Goal: Information Seeking & Learning: Learn about a topic

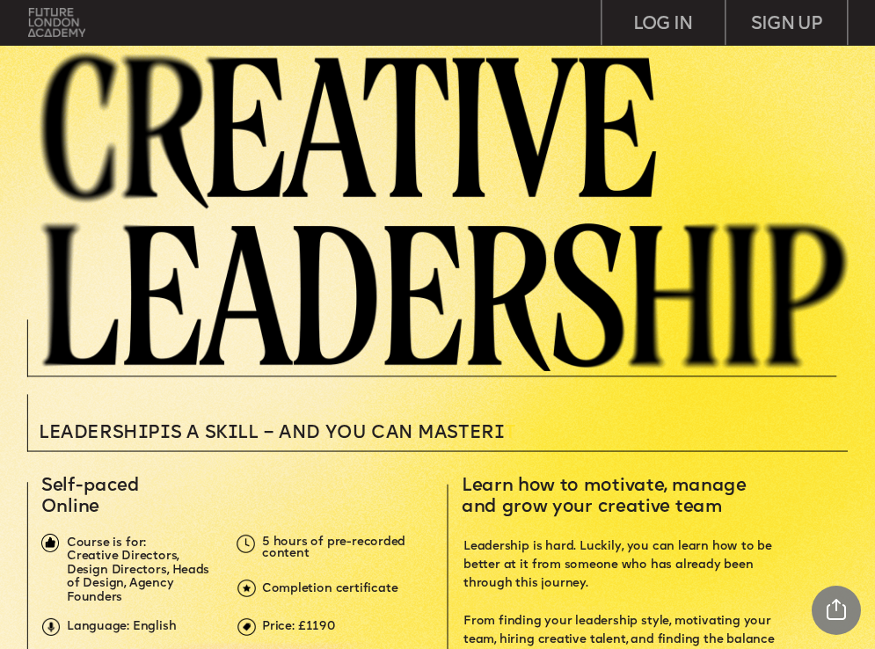
click at [52, 20] on img at bounding box center [56, 22] width 57 height 29
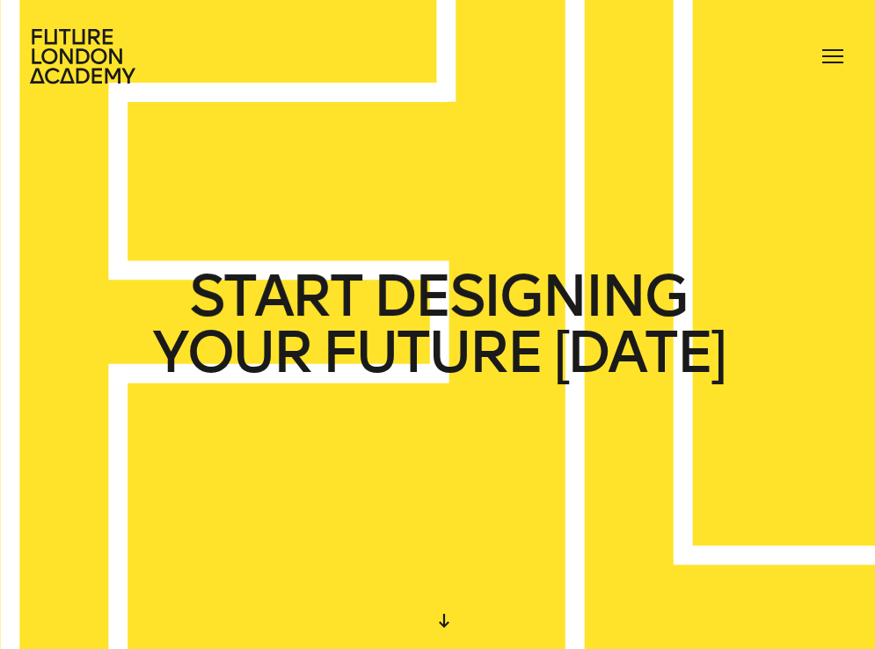
click at [831, 54] on div at bounding box center [833, 56] width 28 height 28
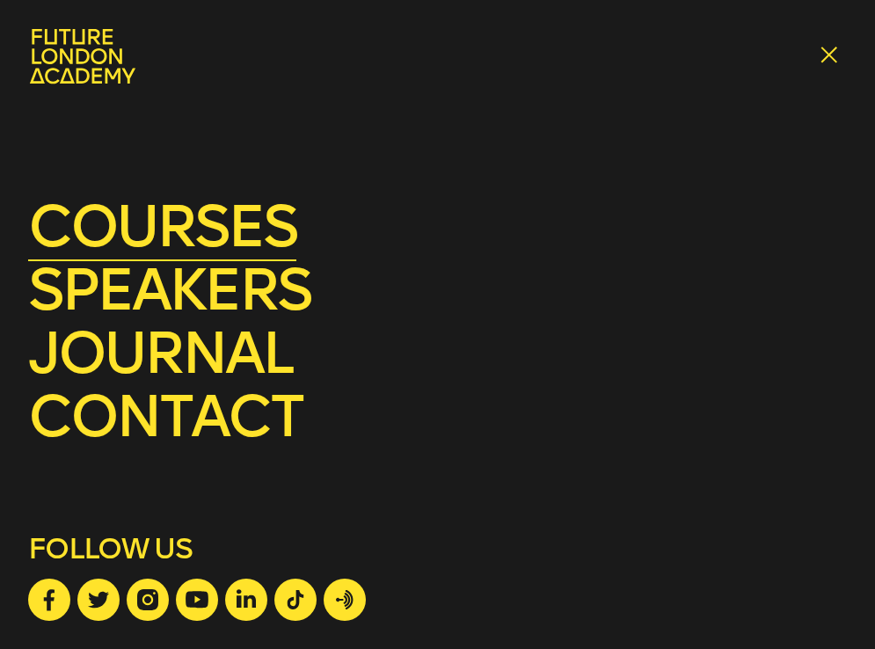
click at [240, 236] on link "courses" at bounding box center [162, 226] width 268 height 69
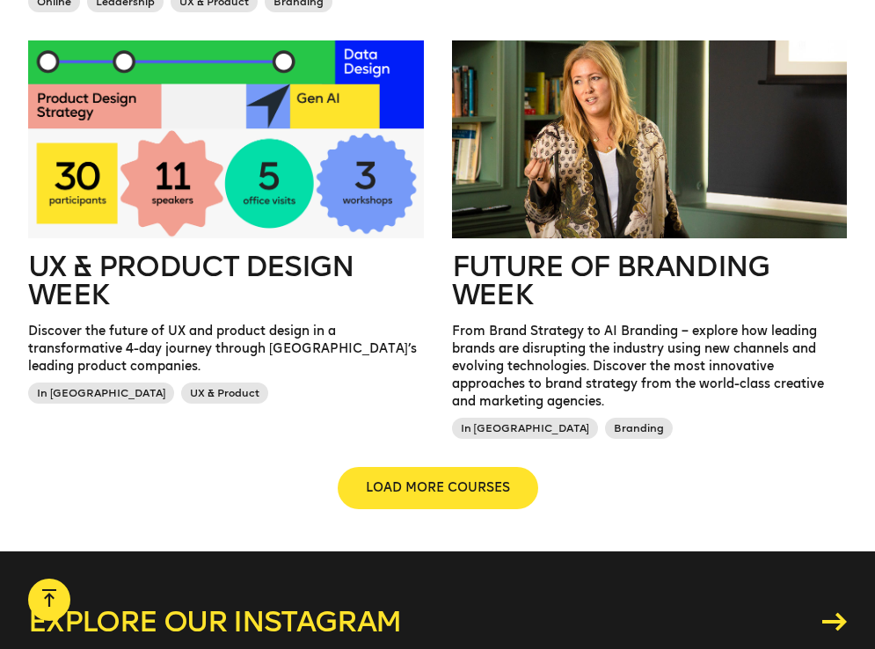
scroll to position [1679, 0]
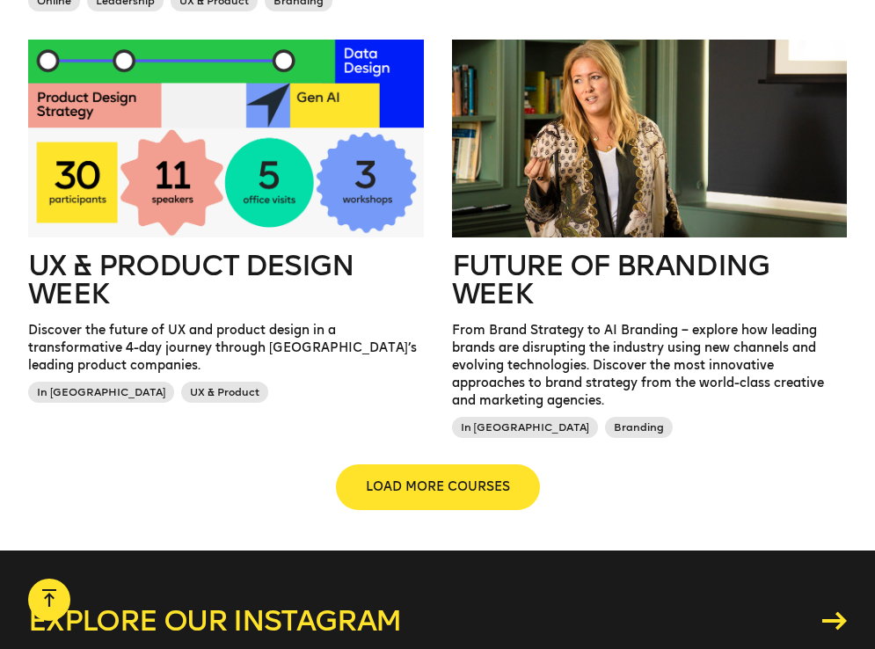
click at [426, 478] on span "LOAD MORE COURSES" at bounding box center [438, 487] width 144 height 18
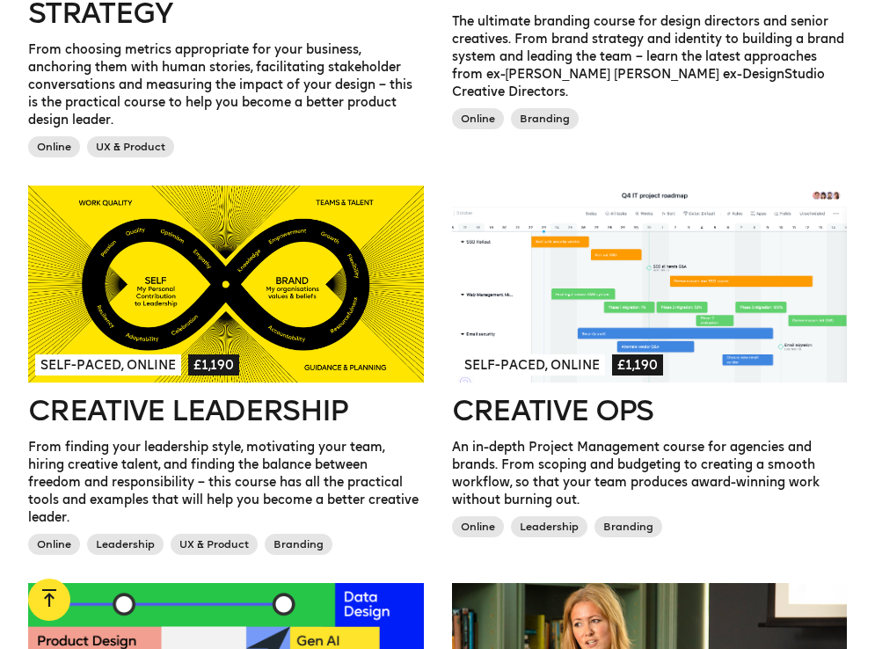
scroll to position [1129, 0]
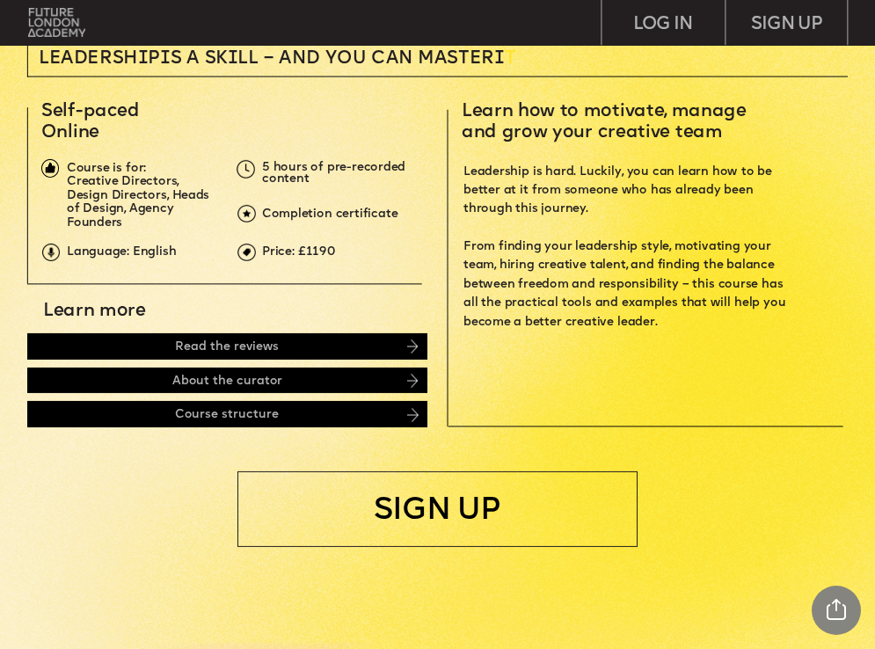
scroll to position [375, 0]
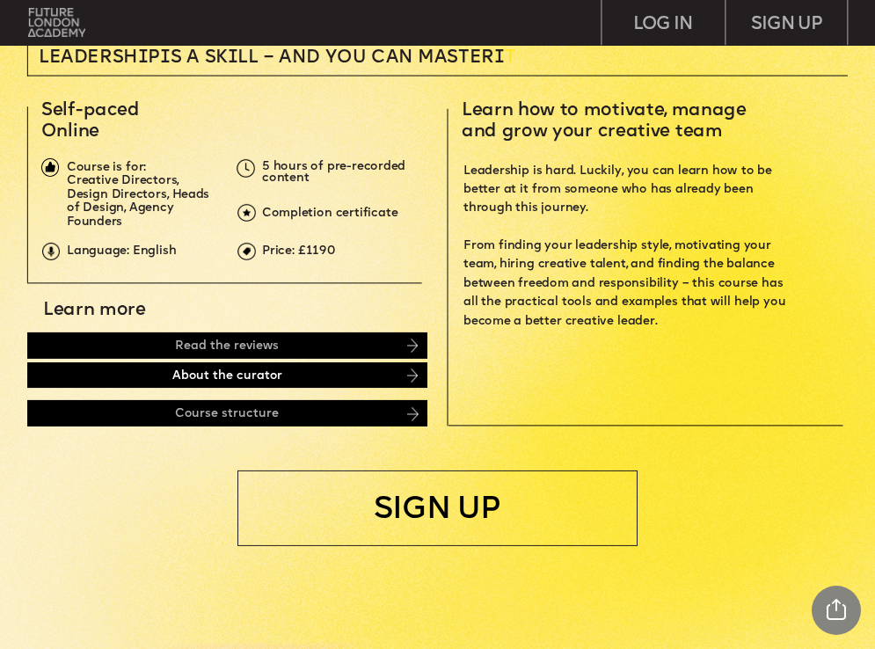
click at [423, 376] on div "About the curator" at bounding box center [227, 374] width 400 height 25
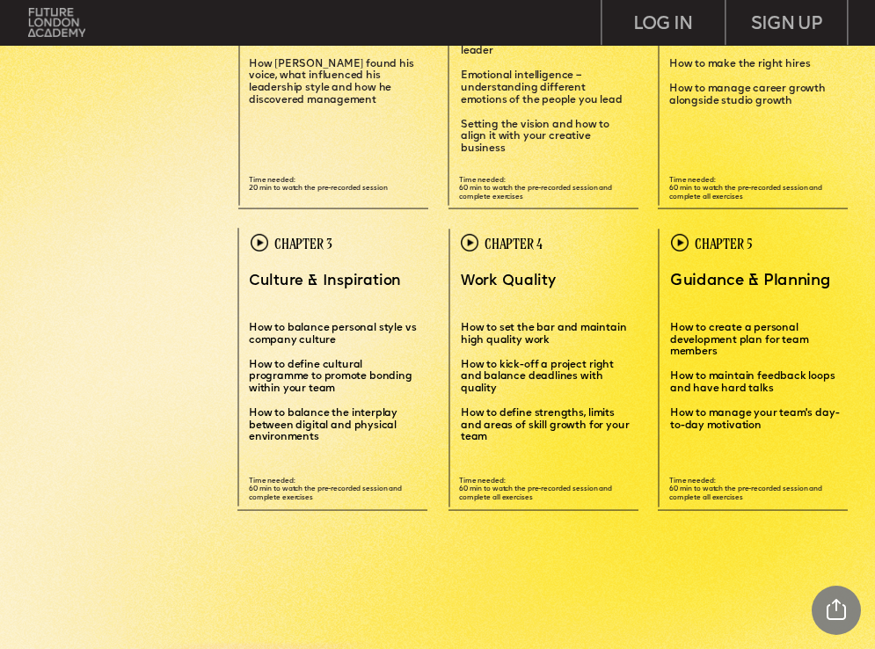
scroll to position [2700, 0]
